Goal: Task Accomplishment & Management: Manage account settings

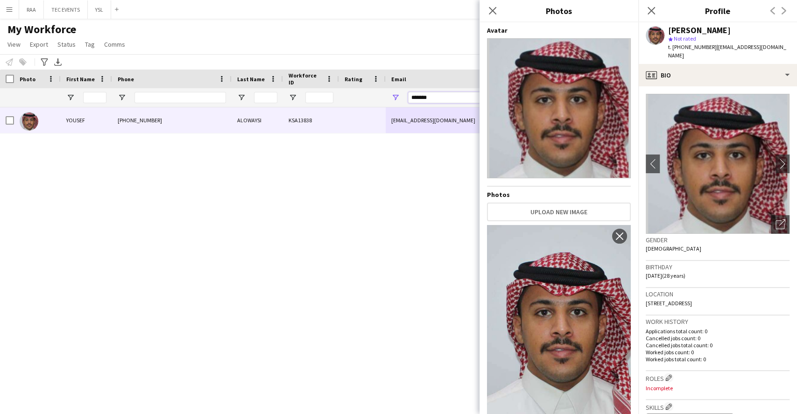
drag, startPoint x: 439, startPoint y: 99, endPoint x: 390, endPoint y: 96, distance: 49.1
click at [390, 96] on div "*******" at bounding box center [479, 97] width 187 height 19
paste input "**********"
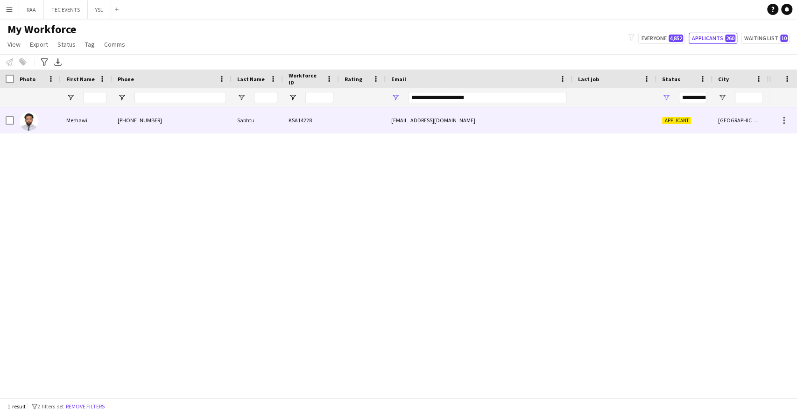
click at [274, 111] on div "Sabhtu" at bounding box center [257, 120] width 51 height 26
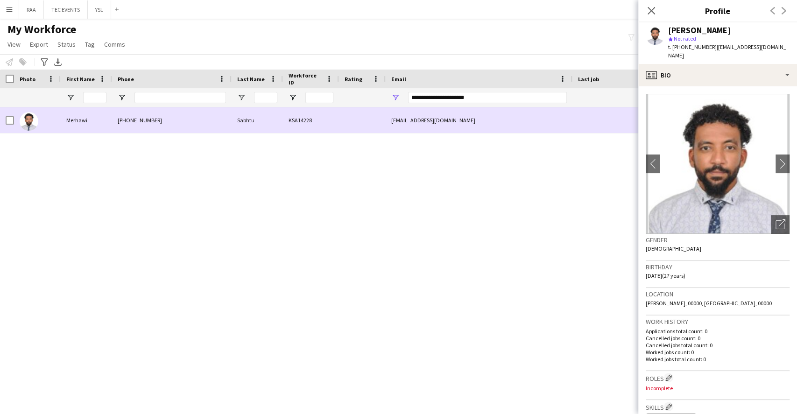
click at [519, 129] on div "[EMAIL_ADDRESS][DOMAIN_NAME]" at bounding box center [479, 120] width 187 height 26
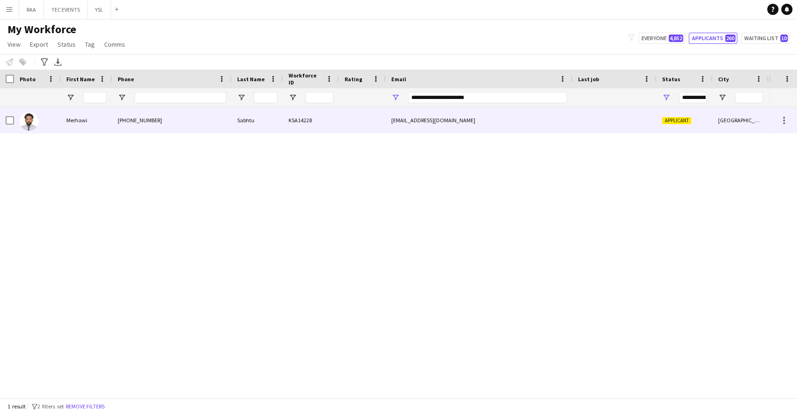
click at [519, 129] on div "[EMAIL_ADDRESS][DOMAIN_NAME]" at bounding box center [479, 120] width 187 height 26
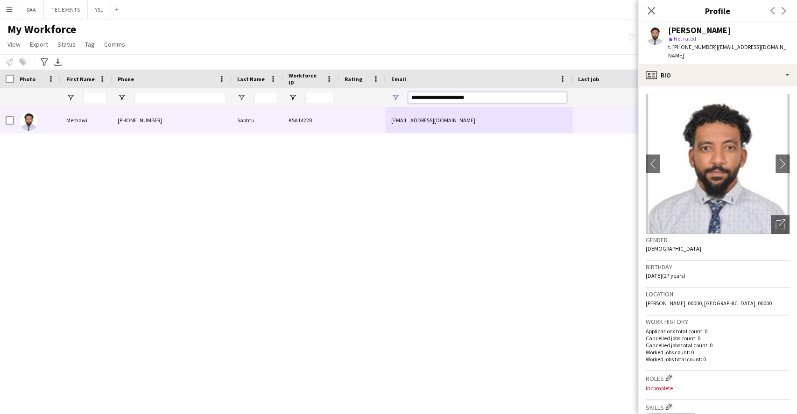
drag, startPoint x: 485, startPoint y: 99, endPoint x: 343, endPoint y: 52, distance: 150.4
click at [343, 52] on main "My Workforce View Views Default view Basic Export View TAGS Test New view Updat…" at bounding box center [398, 210] width 797 height 383
paste input "Email Filter Input"
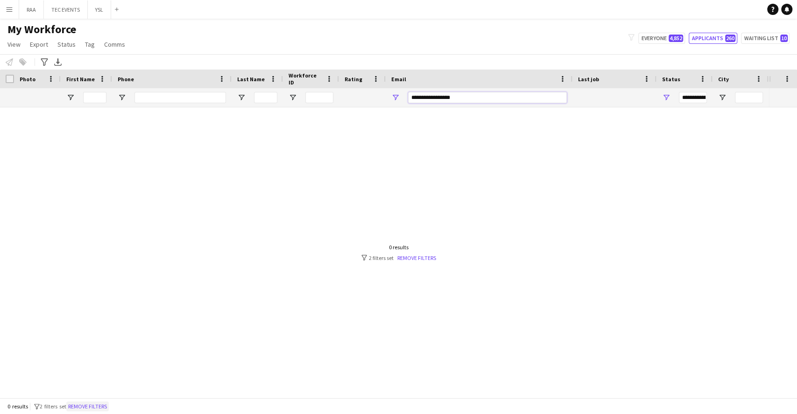
type input "**********"
click at [103, 409] on button "Remove filters" at bounding box center [87, 406] width 42 height 10
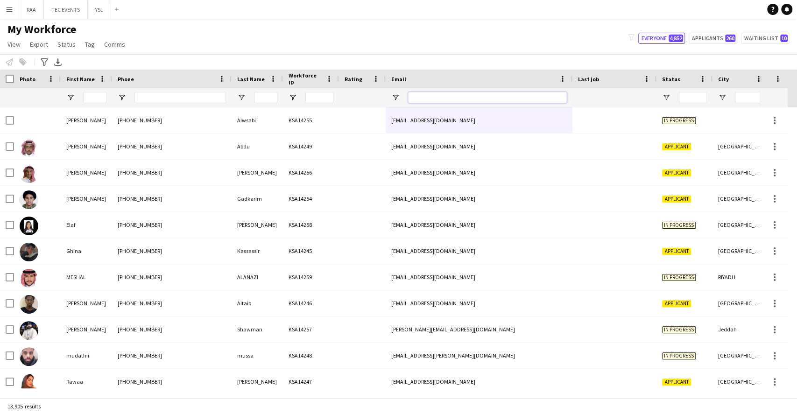
click at [432, 101] on input "Email Filter Input" at bounding box center [487, 97] width 159 height 11
paste input "**********"
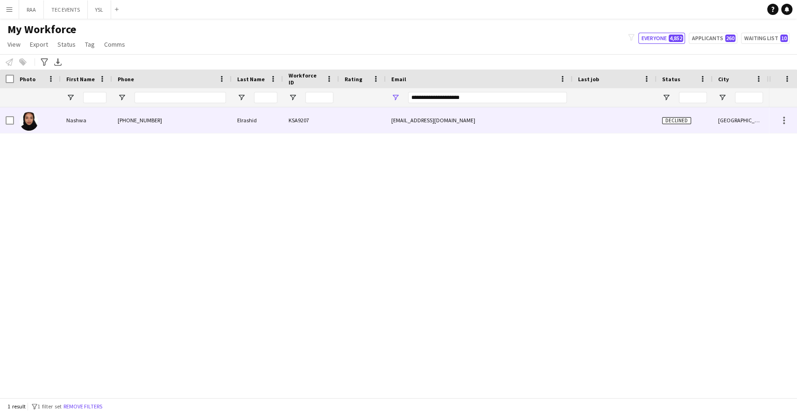
click at [274, 112] on div "Elrashid" at bounding box center [257, 120] width 51 height 26
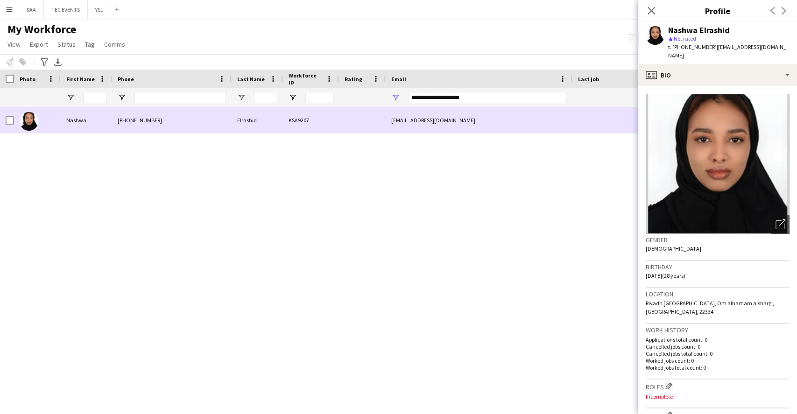
click at [607, 125] on div at bounding box center [614, 120] width 84 height 26
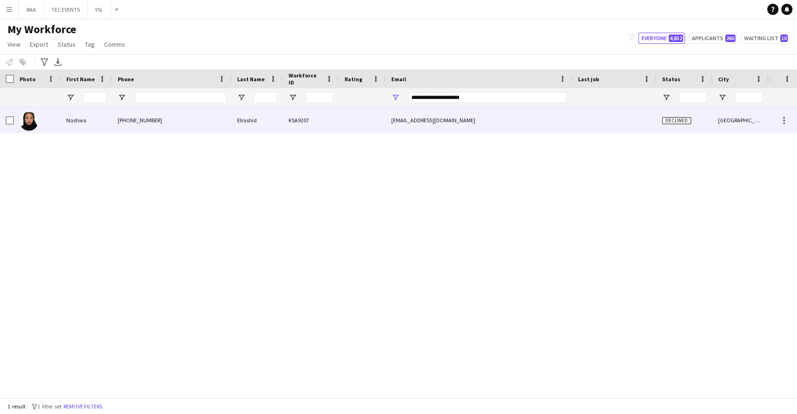
click at [607, 125] on div at bounding box center [614, 120] width 84 height 26
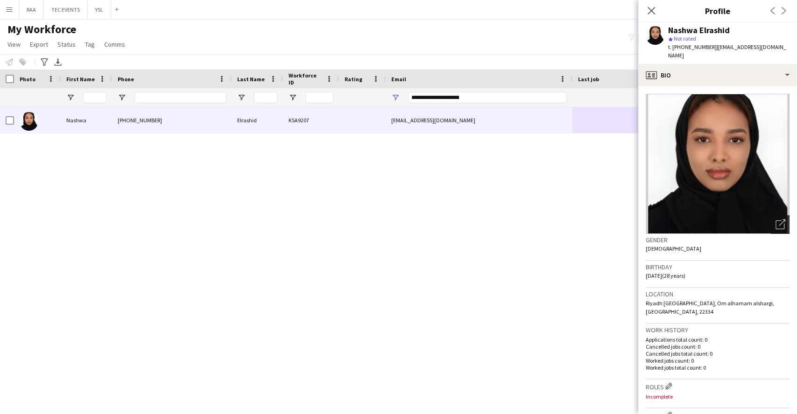
click at [777, 217] on div "Open photos pop-in" at bounding box center [780, 224] width 19 height 19
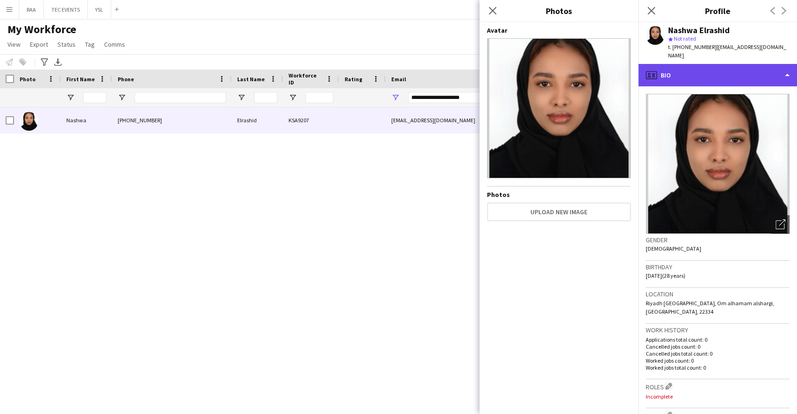
click at [726, 66] on div "profile Bio" at bounding box center [717, 75] width 159 height 22
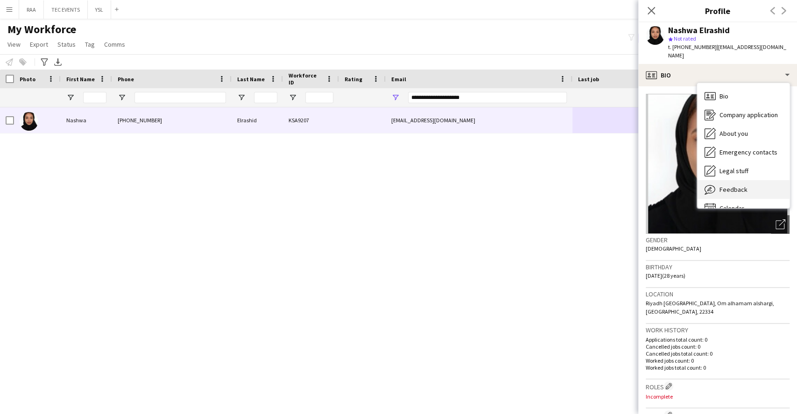
click at [729, 185] on span "Feedback" at bounding box center [733, 189] width 28 height 8
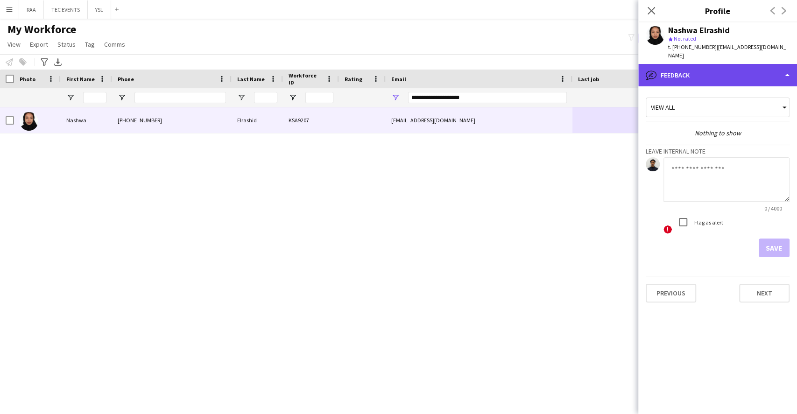
click at [702, 64] on div "bubble-pencil Feedback" at bounding box center [717, 75] width 159 height 22
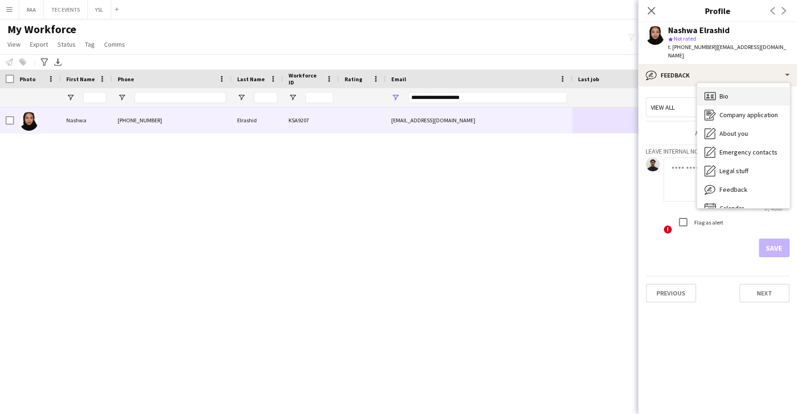
click at [718, 87] on div "Bio Bio" at bounding box center [743, 96] width 92 height 19
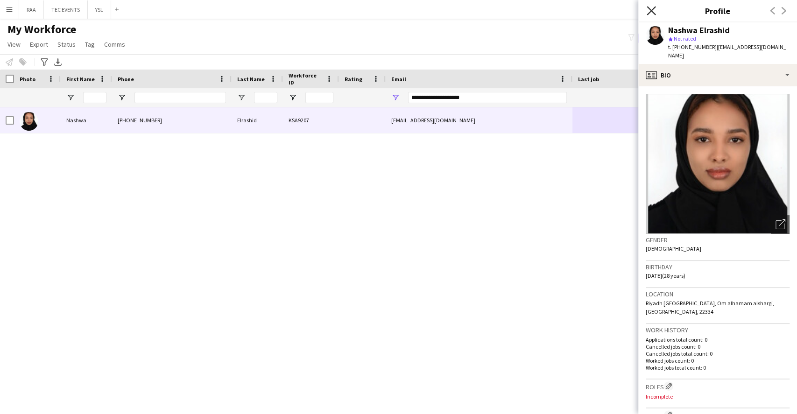
click at [649, 12] on icon "Close pop-in" at bounding box center [650, 10] width 9 height 9
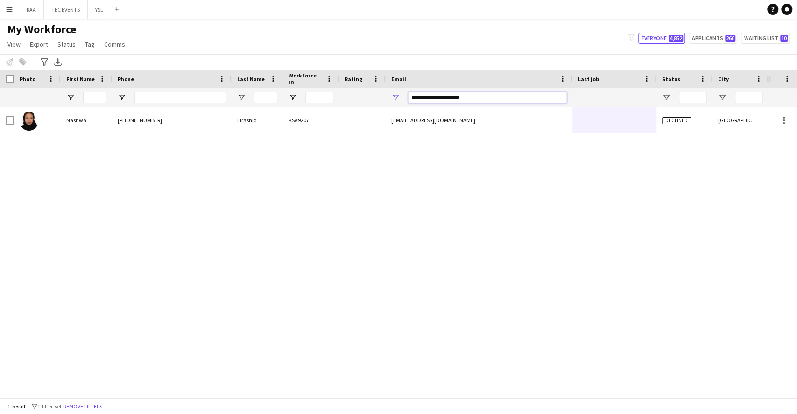
drag, startPoint x: 492, startPoint y: 100, endPoint x: 324, endPoint y: 94, distance: 168.1
click at [324, 94] on div at bounding box center [520, 97] width 1040 height 19
type input "*"
click at [86, 91] on div at bounding box center [94, 97] width 23 height 19
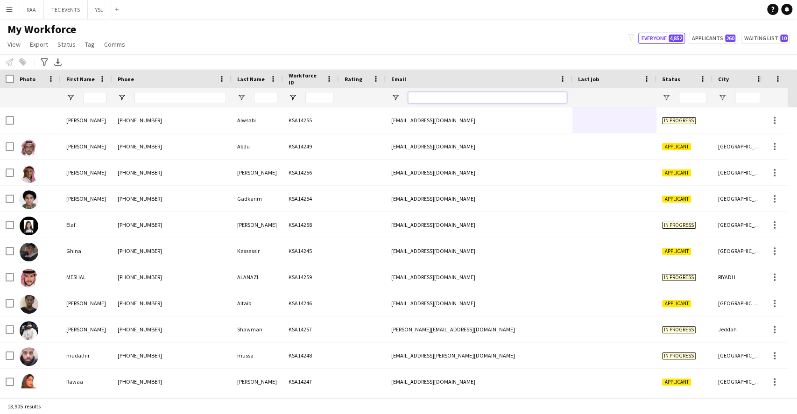
click at [427, 98] on input "Email Filter Input" at bounding box center [487, 97] width 159 height 11
paste input "**********"
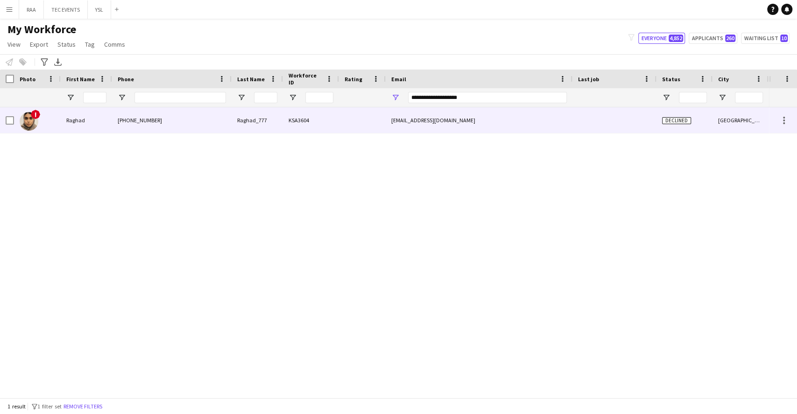
click at [155, 115] on div "[PHONE_NUMBER]" at bounding box center [171, 120] width 119 height 26
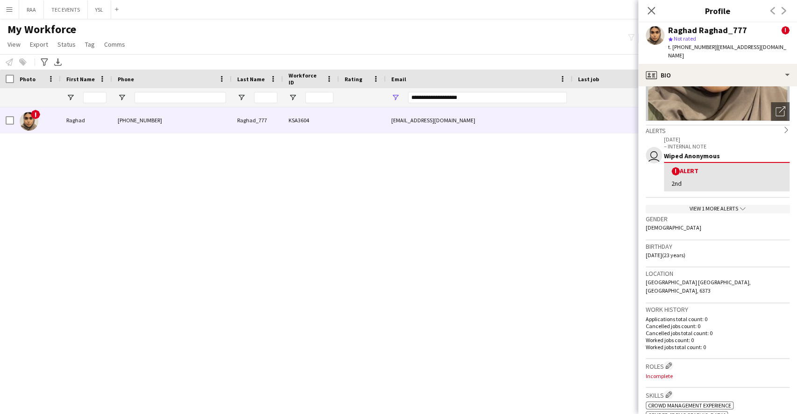
scroll to position [112, 0]
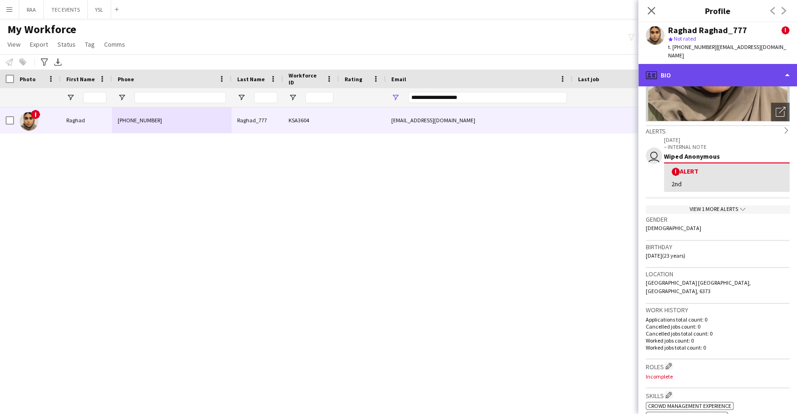
click at [732, 64] on div "profile Bio" at bounding box center [717, 75] width 159 height 22
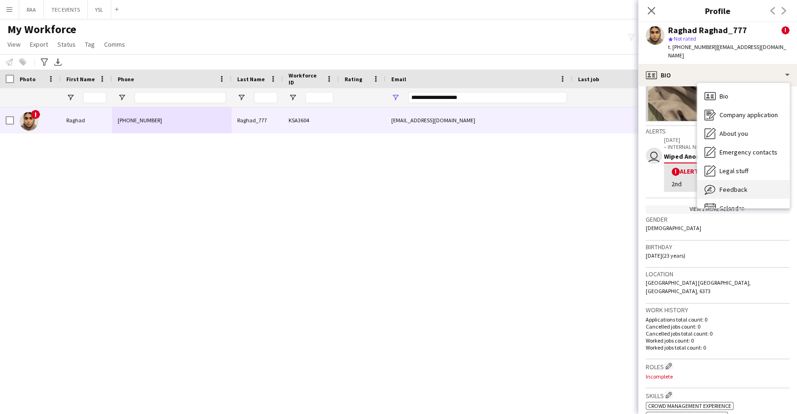
click at [744, 180] on div "Feedback Feedback" at bounding box center [743, 189] width 92 height 19
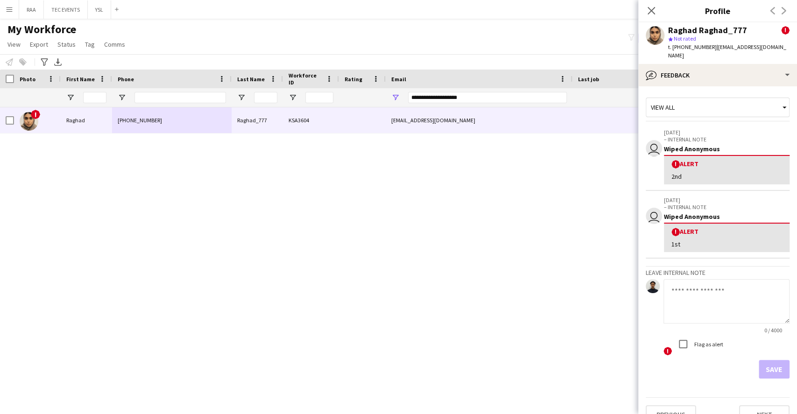
click at [746, 86] on app-crew-profile-feedback-tab "View all user [DATE] – INTERNAL NOTE Wiped Anonymous ! Alert 2nd user [DATE] – …" at bounding box center [717, 250] width 159 height 328
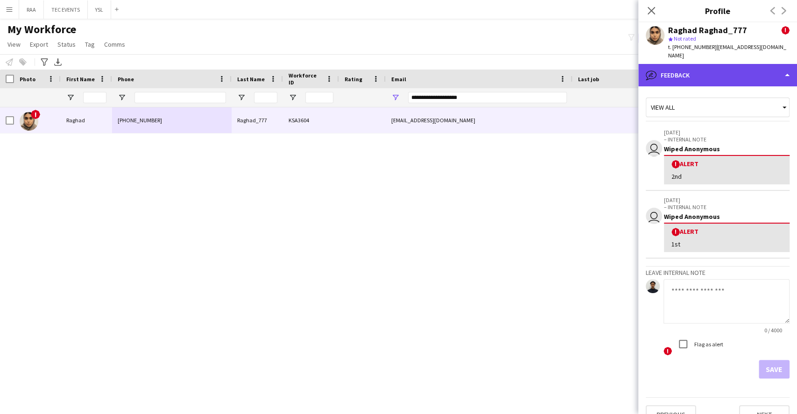
click at [726, 74] on div "bubble-pencil Feedback" at bounding box center [717, 75] width 159 height 22
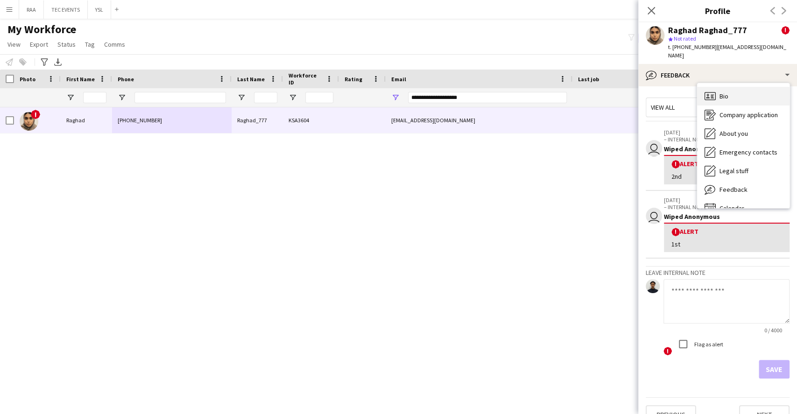
click at [728, 87] on div "Bio Bio" at bounding box center [743, 96] width 92 height 19
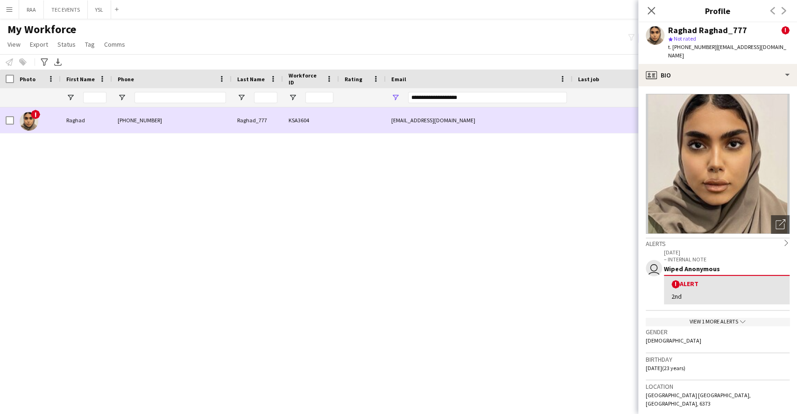
click at [590, 112] on div at bounding box center [614, 120] width 84 height 26
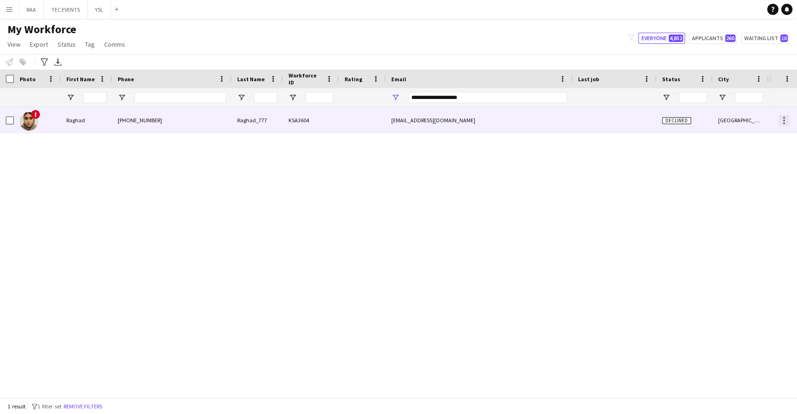
click at [783, 121] on div at bounding box center [784, 120] width 2 height 2
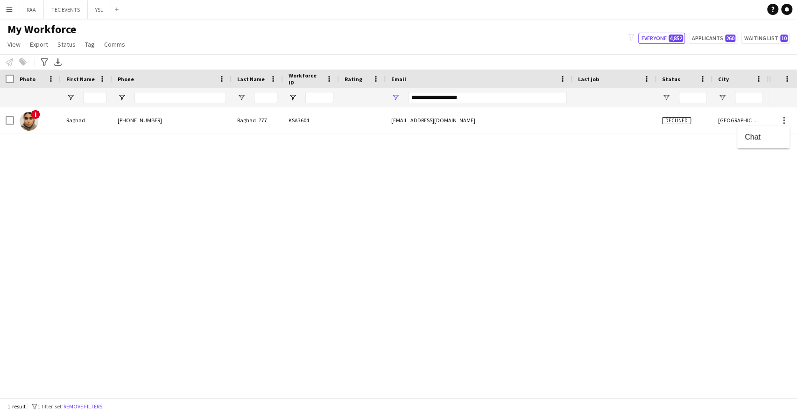
click at [4, 126] on div at bounding box center [398, 207] width 797 height 414
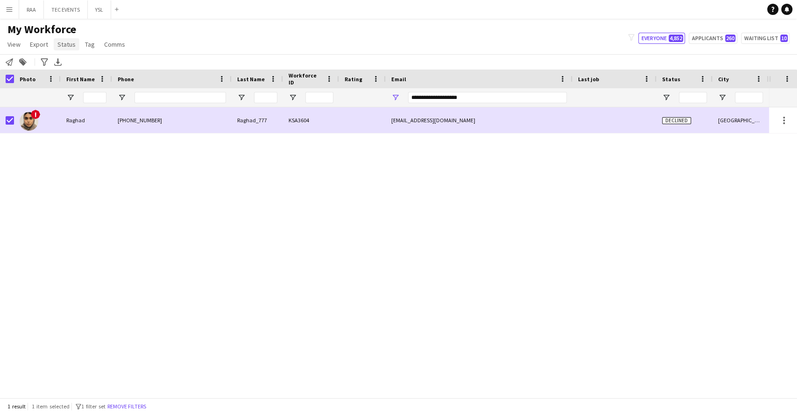
click at [67, 48] on link "Status" at bounding box center [67, 44] width 26 height 12
click at [91, 59] on link "Edit" at bounding box center [86, 65] width 65 height 20
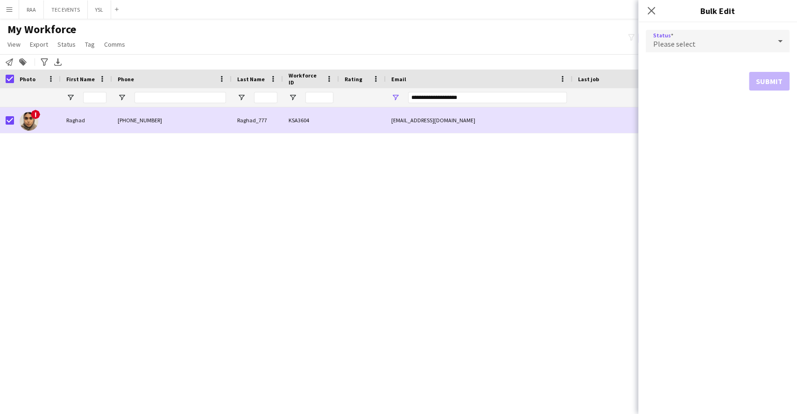
click at [716, 31] on div "Please select" at bounding box center [708, 41] width 125 height 22
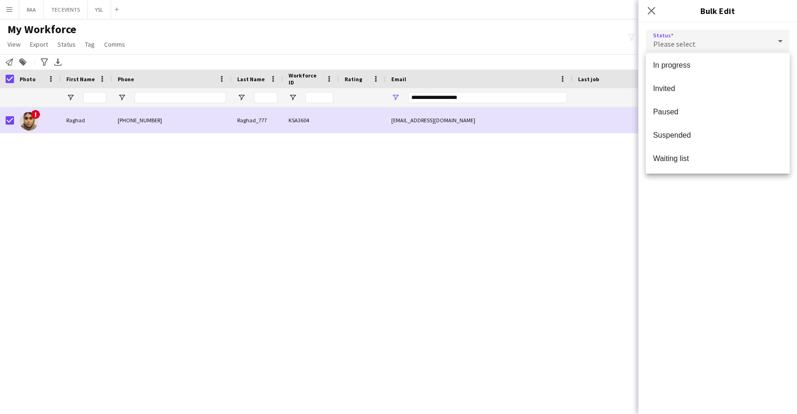
scroll to position [0, 0]
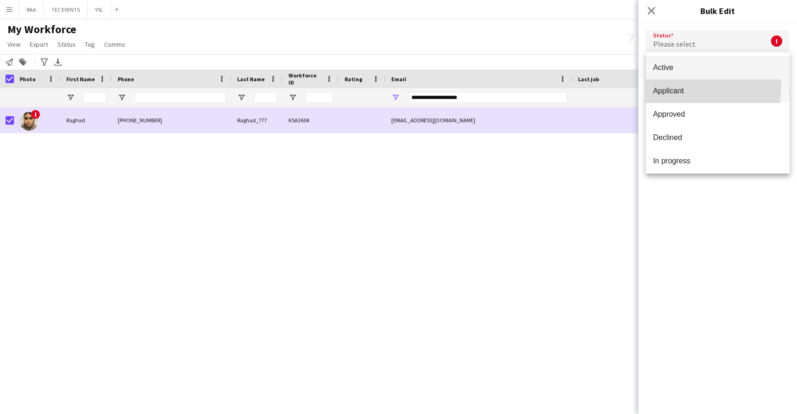
click at [668, 85] on mat-option "Applicant" at bounding box center [718, 90] width 144 height 23
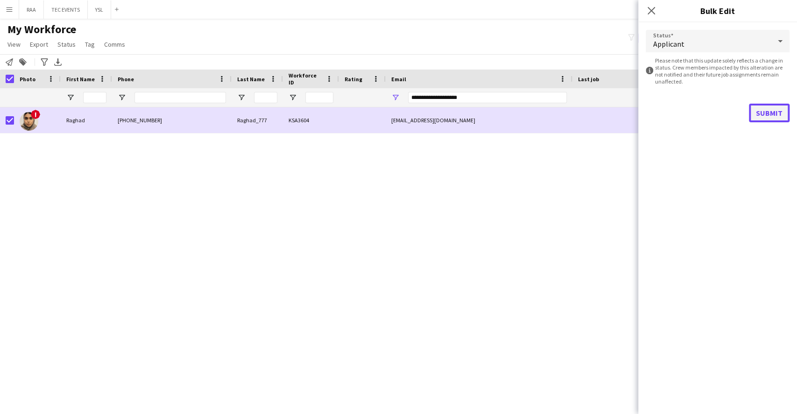
click at [773, 112] on button "Submit" at bounding box center [769, 113] width 41 height 19
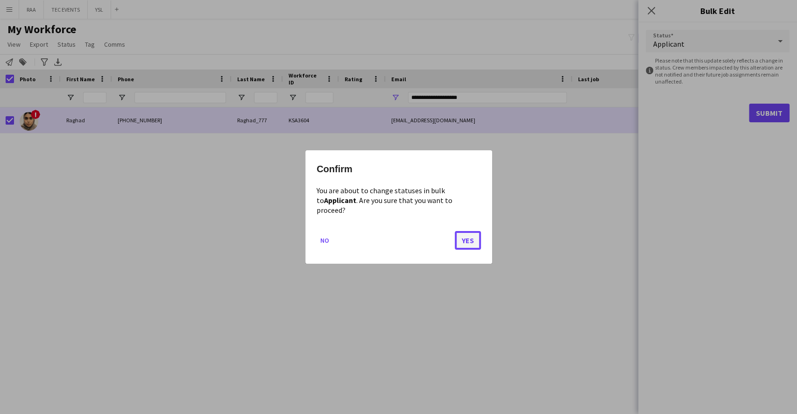
click at [476, 240] on button "Yes" at bounding box center [468, 240] width 26 height 19
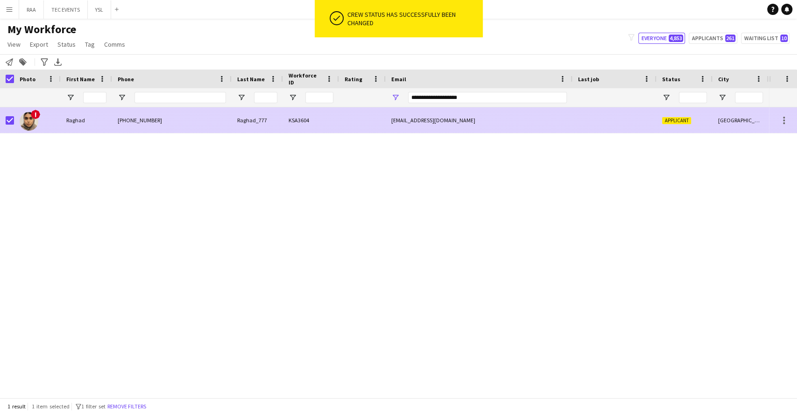
click at [397, 117] on div "[EMAIL_ADDRESS][DOMAIN_NAME]" at bounding box center [479, 120] width 187 height 26
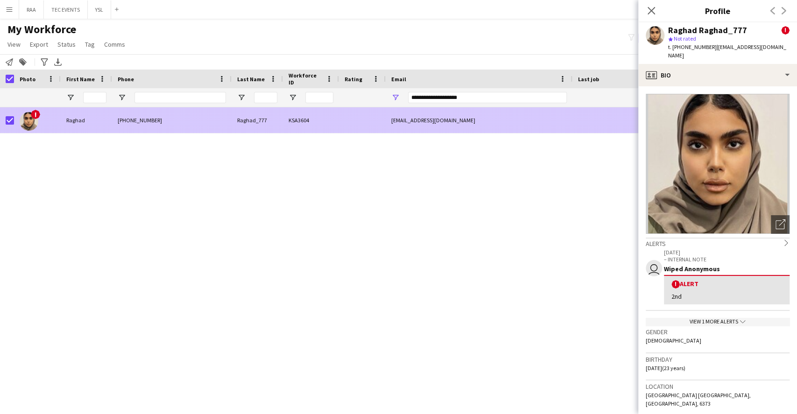
click at [610, 120] on div at bounding box center [614, 120] width 84 height 26
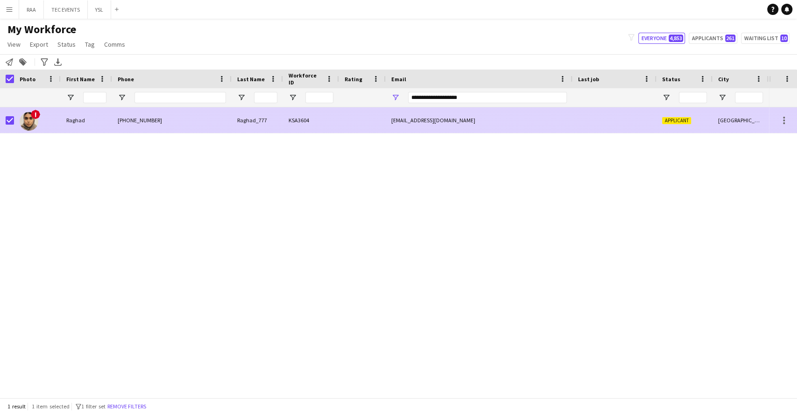
click at [610, 120] on div at bounding box center [614, 120] width 84 height 26
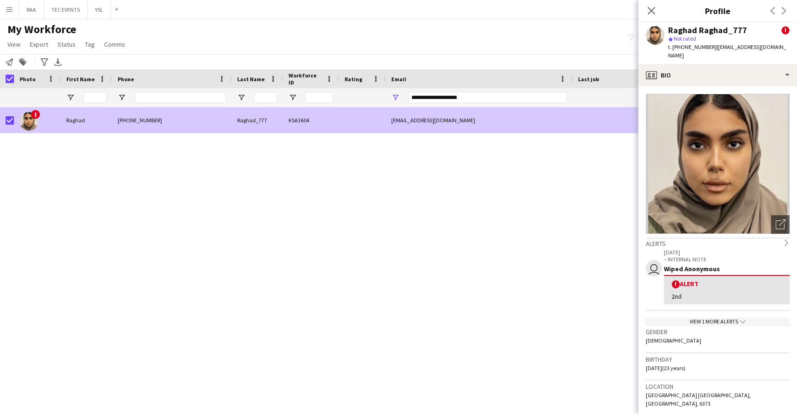
click at [571, 124] on div "[EMAIL_ADDRESS][DOMAIN_NAME]" at bounding box center [479, 120] width 187 height 26
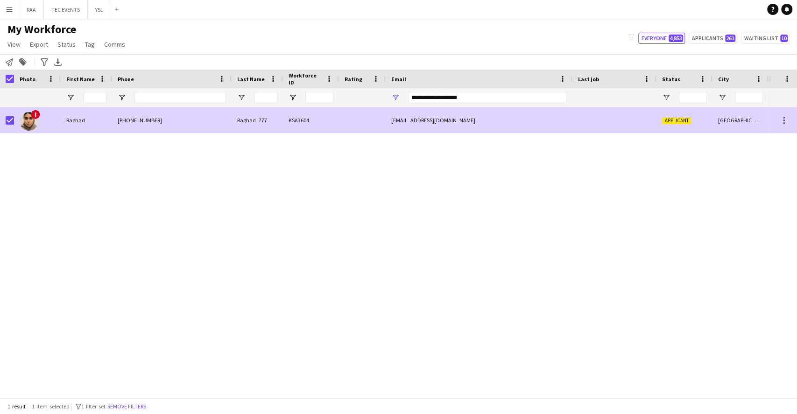
click at [571, 124] on div "[EMAIL_ADDRESS][DOMAIN_NAME]" at bounding box center [479, 120] width 187 height 26
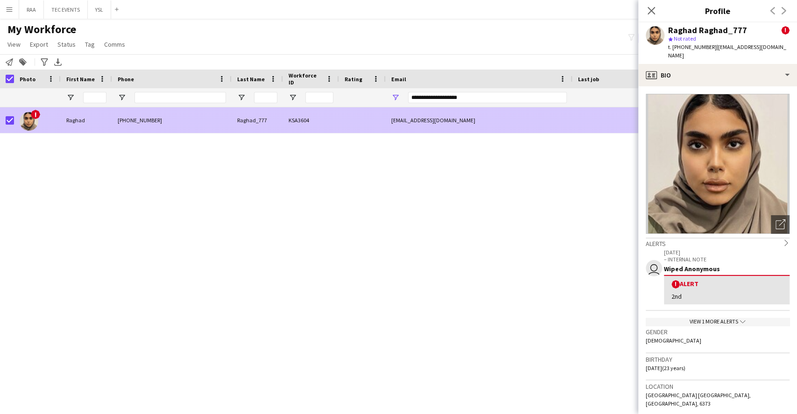
click at [236, 117] on div "Raghad_777" at bounding box center [257, 120] width 51 height 26
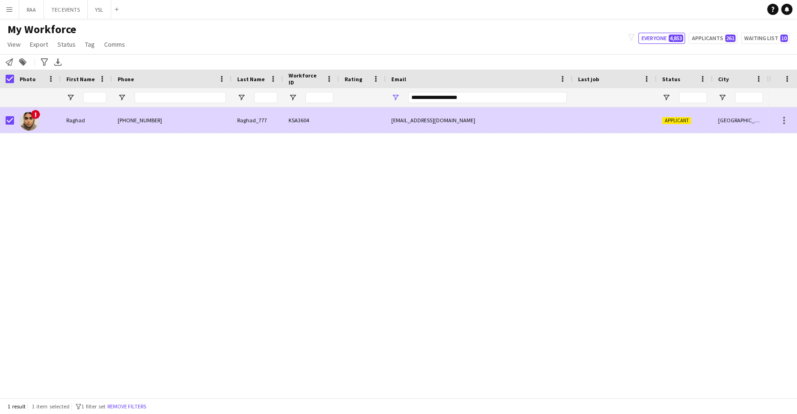
click at [236, 117] on div "Raghad_777" at bounding box center [257, 120] width 51 height 26
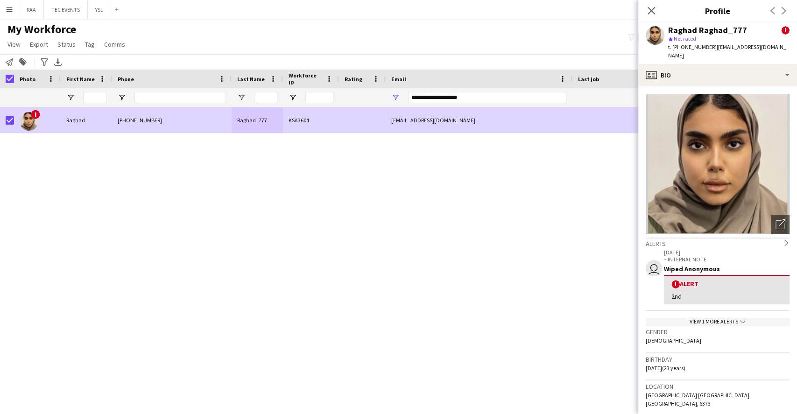
click at [724, 328] on h3 "Gender" at bounding box center [718, 332] width 144 height 8
click at [721, 318] on div "View 1 more alerts chevron-down" at bounding box center [718, 322] width 144 height 8
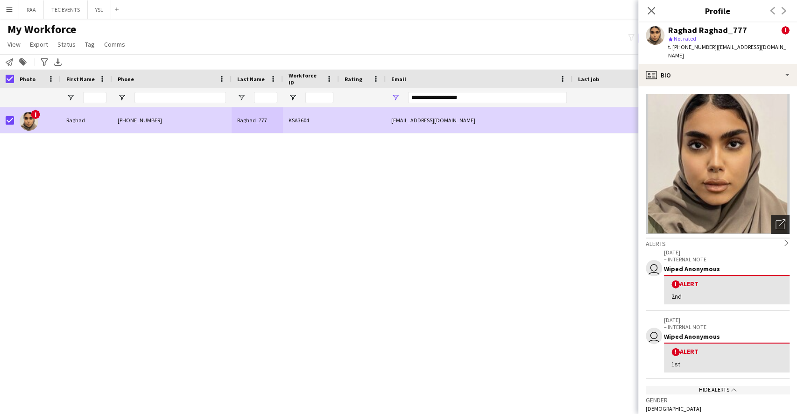
click at [775, 219] on icon "Open photos pop-in" at bounding box center [780, 224] width 10 height 10
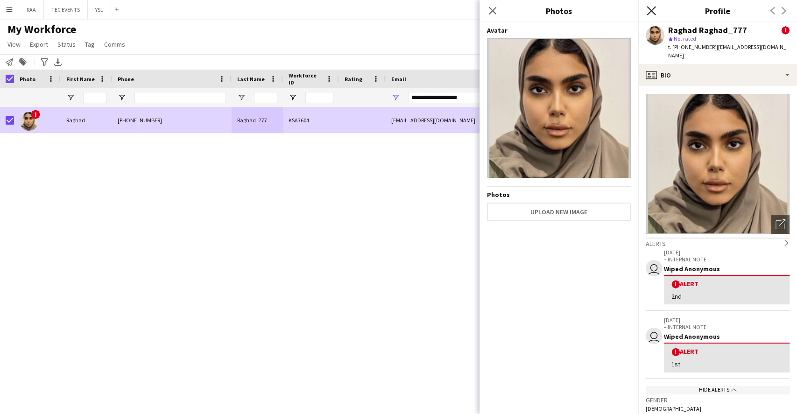
click at [653, 10] on icon "Close pop-in" at bounding box center [650, 10] width 9 height 9
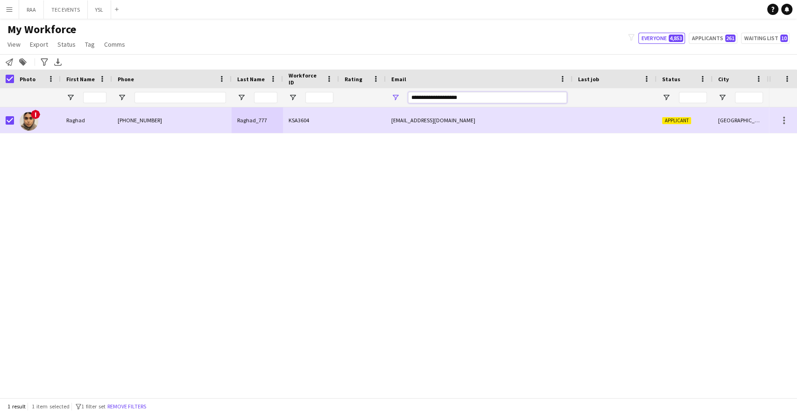
drag, startPoint x: 473, startPoint y: 99, endPoint x: 153, endPoint y: 88, distance: 320.4
click at [153, 88] on div at bounding box center [520, 97] width 1040 height 19
type input "*"
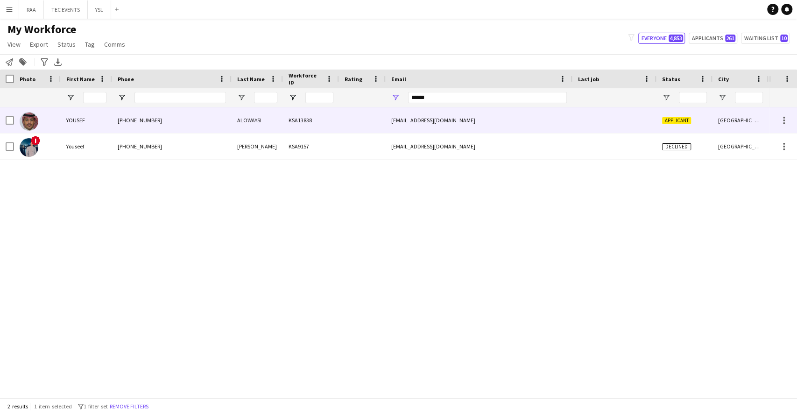
click at [105, 120] on div "YOUSEF" at bounding box center [86, 120] width 51 height 26
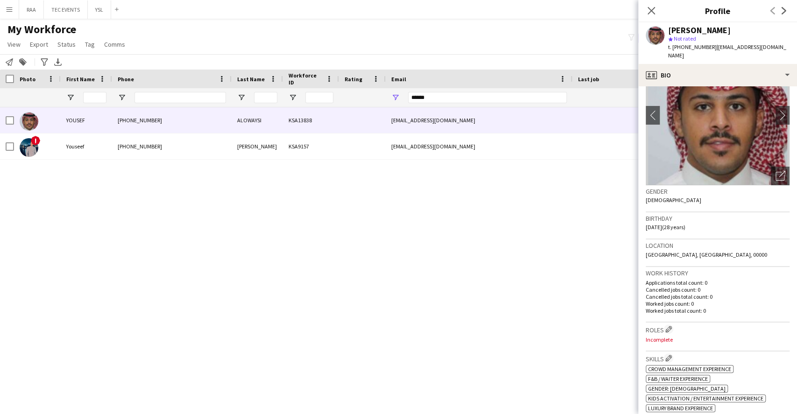
scroll to position [32, 0]
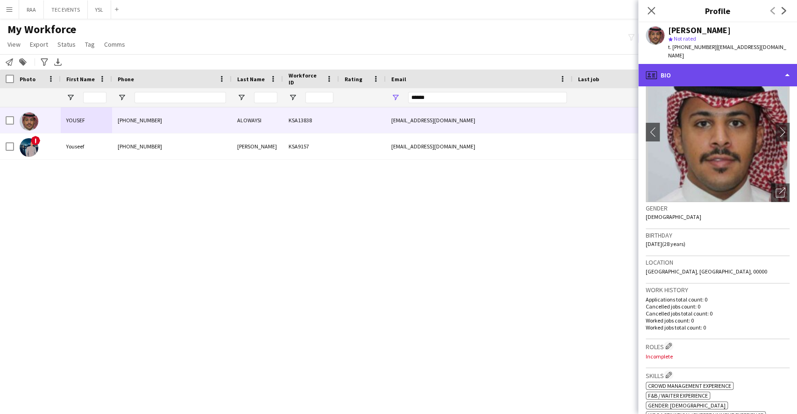
click at [743, 64] on div "profile Bio" at bounding box center [717, 75] width 159 height 22
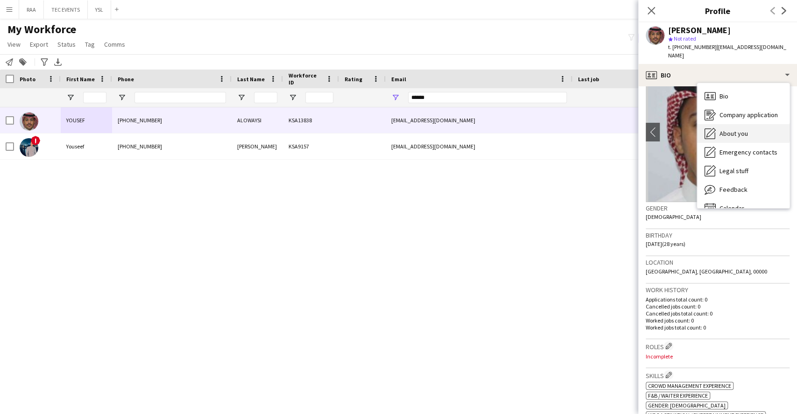
click at [730, 124] on div "About you About you" at bounding box center [743, 133] width 92 height 19
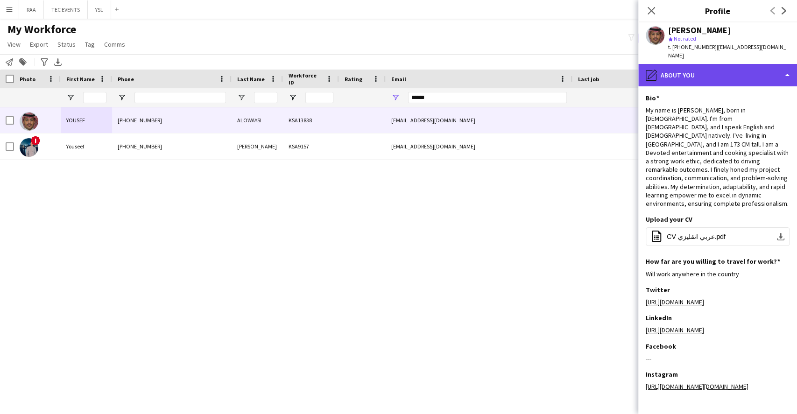
click at [691, 70] on div "pencil4 About you" at bounding box center [717, 75] width 159 height 22
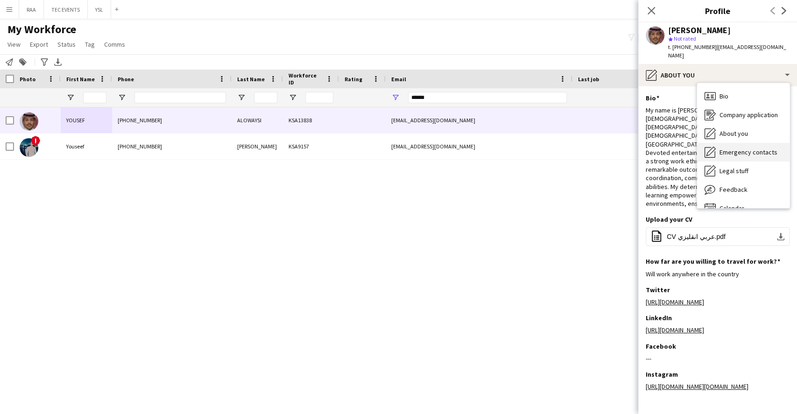
click at [742, 148] on div "Emergency contacts Emergency contacts" at bounding box center [743, 152] width 92 height 19
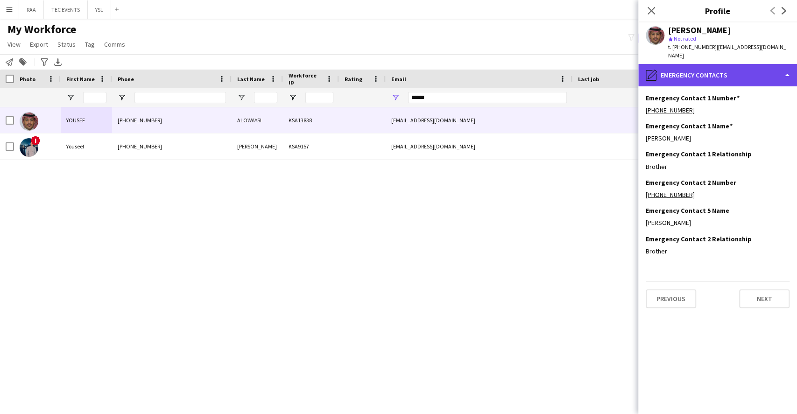
click at [702, 74] on div "pencil4 Emergency contacts" at bounding box center [717, 75] width 159 height 22
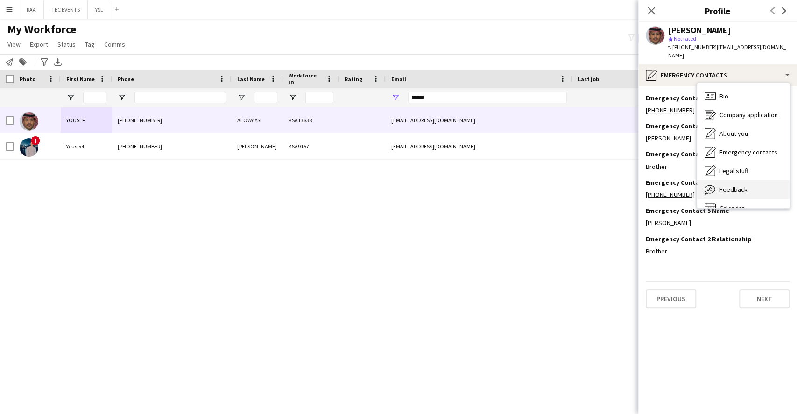
click at [741, 185] on span "Feedback" at bounding box center [733, 189] width 28 height 8
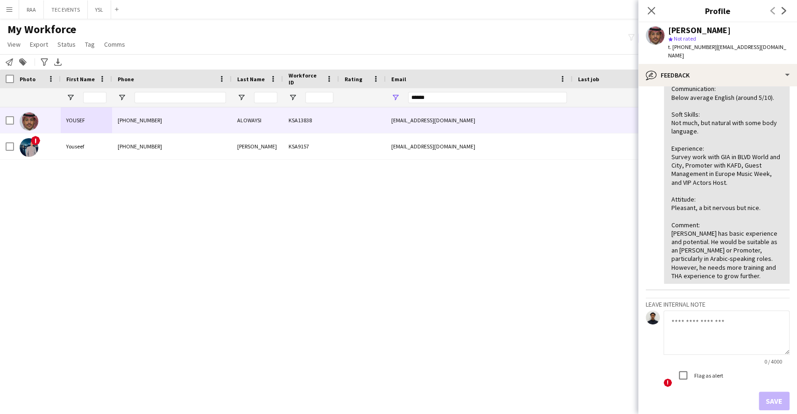
scroll to position [105, 0]
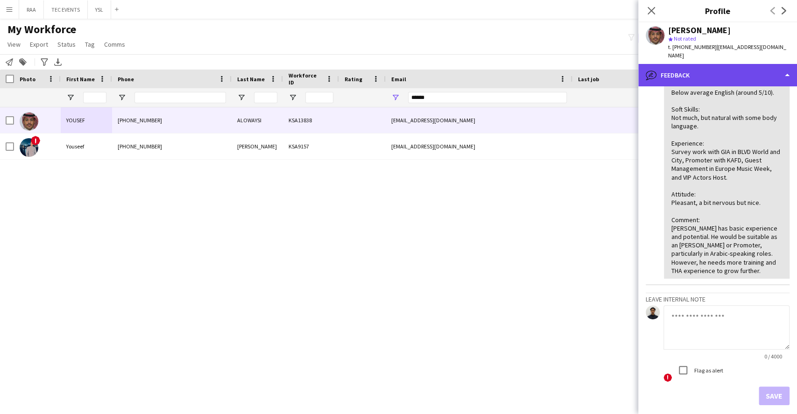
click at [717, 67] on div "bubble-pencil Feedback" at bounding box center [717, 75] width 159 height 22
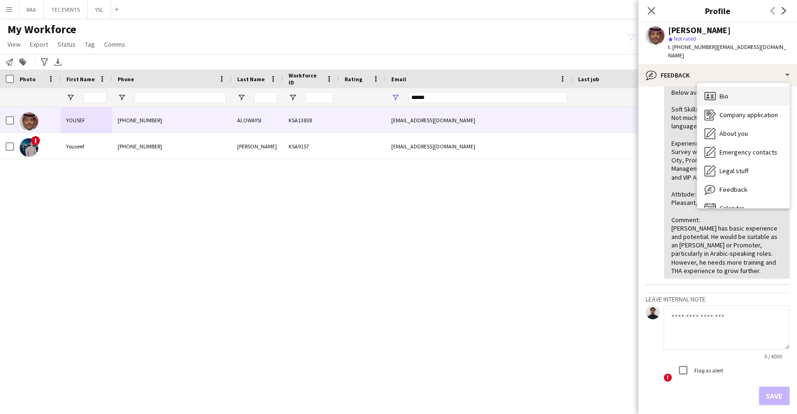
click at [726, 92] on span "Bio" at bounding box center [723, 96] width 9 height 8
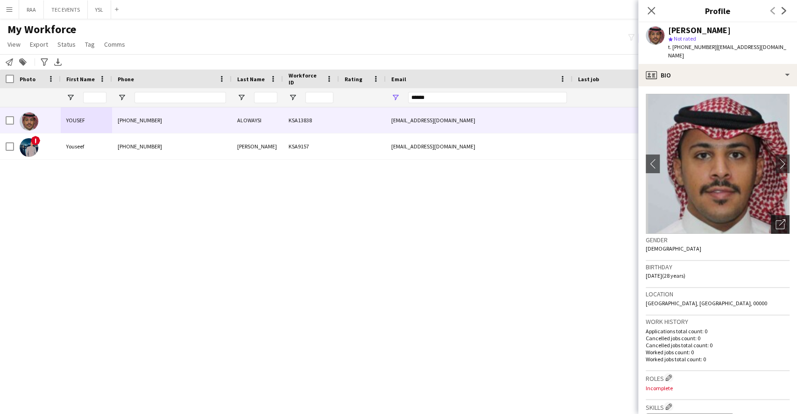
click at [775, 219] on icon "Open photos pop-in" at bounding box center [780, 224] width 10 height 10
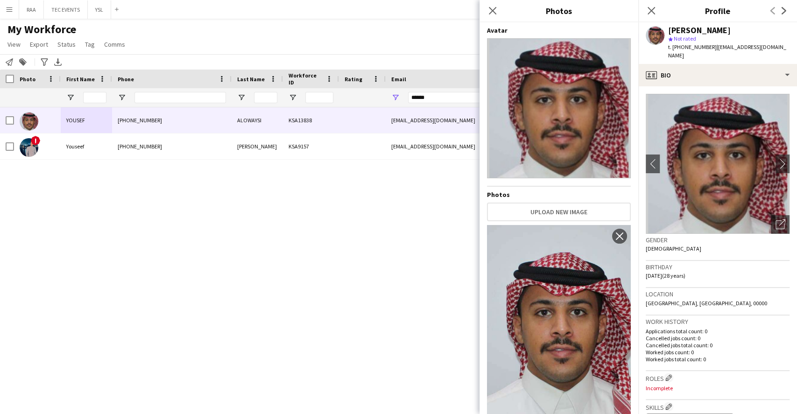
scroll to position [5, 0]
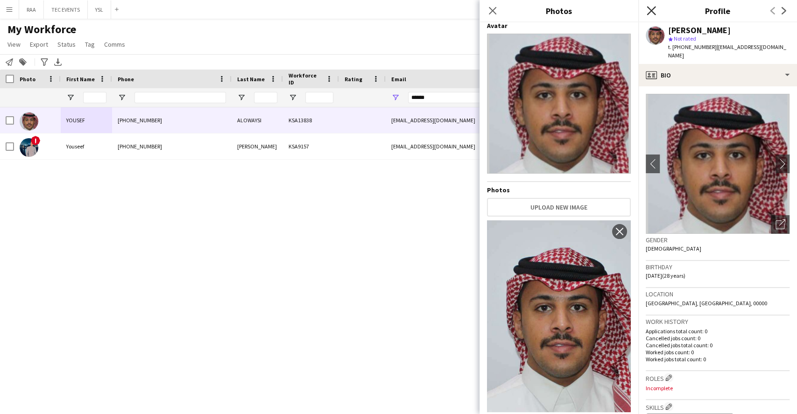
click at [650, 11] on icon "Close pop-in" at bounding box center [650, 10] width 9 height 9
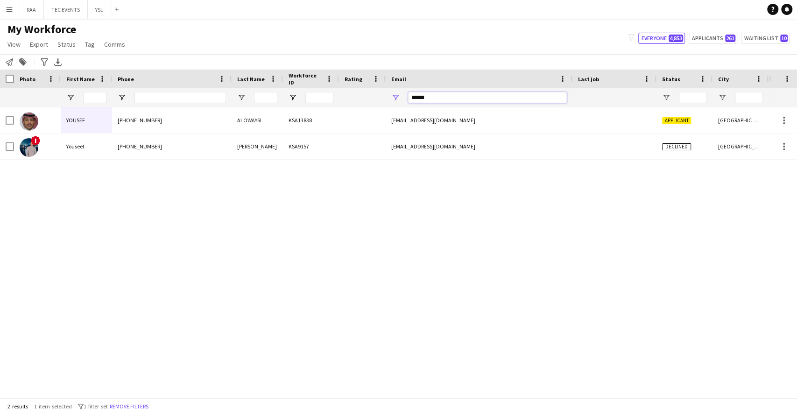
drag, startPoint x: 435, startPoint y: 100, endPoint x: 411, endPoint y: 103, distance: 24.9
click at [417, 100] on input "******" at bounding box center [487, 97] width 159 height 11
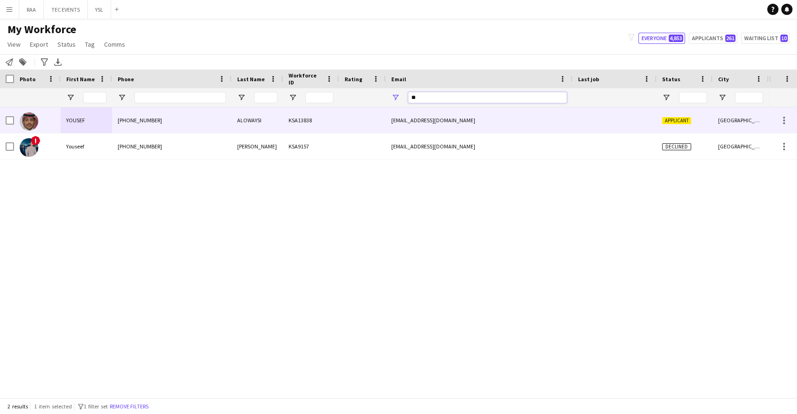
type input "*"
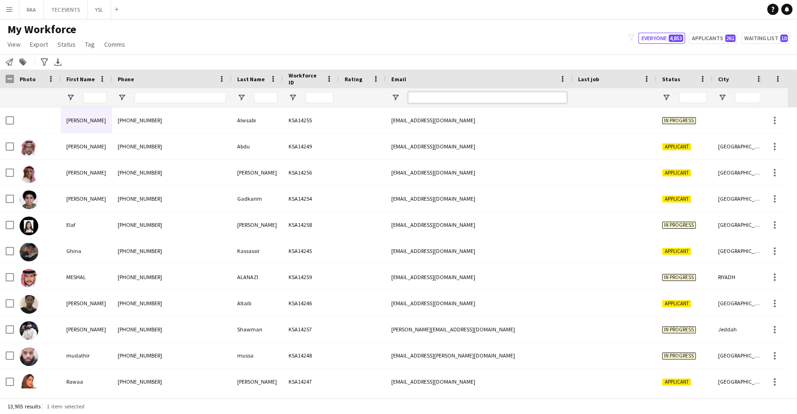
click at [437, 99] on input "Email Filter Input" at bounding box center [487, 97] width 159 height 11
paste input "**********"
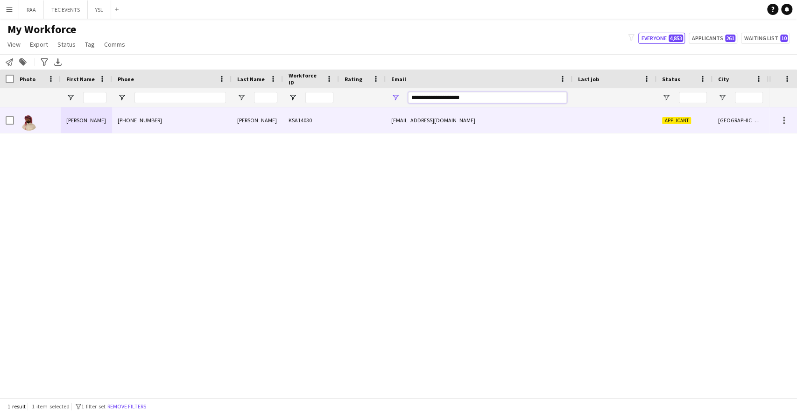
type input "**********"
click at [392, 115] on div "[EMAIL_ADDRESS][DOMAIN_NAME]" at bounding box center [479, 120] width 187 height 26
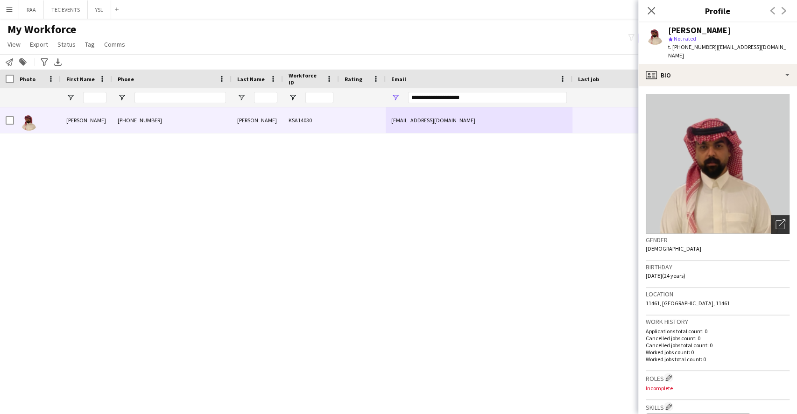
click at [775, 219] on icon "Open photos pop-in" at bounding box center [780, 224] width 10 height 10
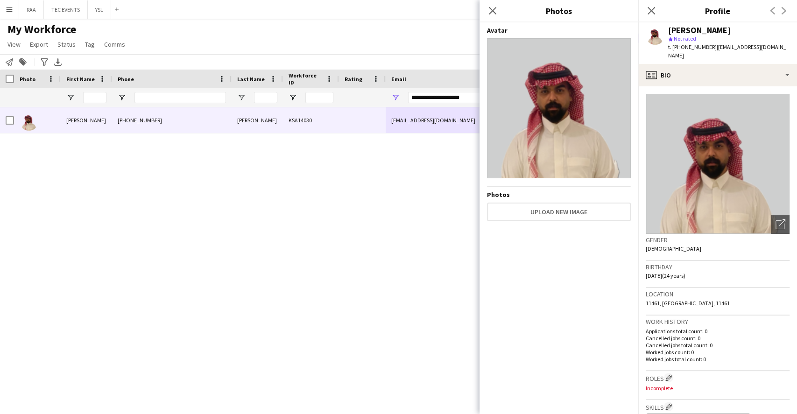
click at [715, 263] on h3 "Birthday" at bounding box center [718, 267] width 144 height 8
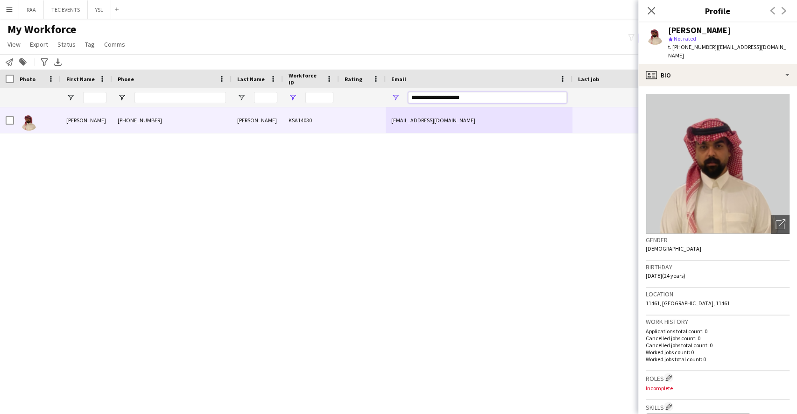
drag, startPoint x: 477, startPoint y: 93, endPoint x: 296, endPoint y: 99, distance: 180.7
click at [296, 99] on div at bounding box center [520, 97] width 1040 height 19
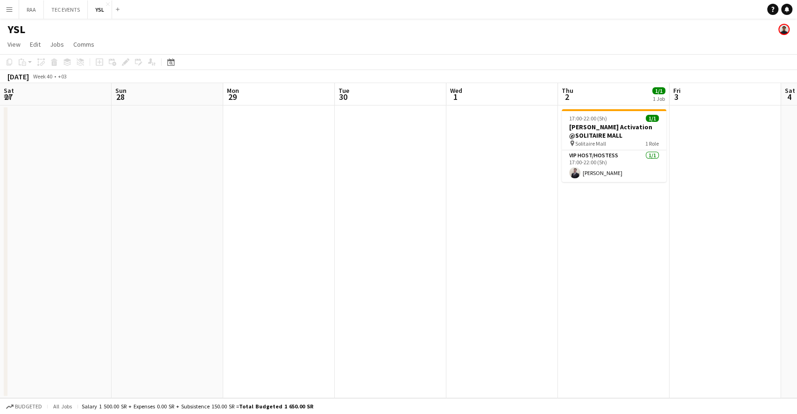
scroll to position [0, 313]
